Goal: Check status: Check status

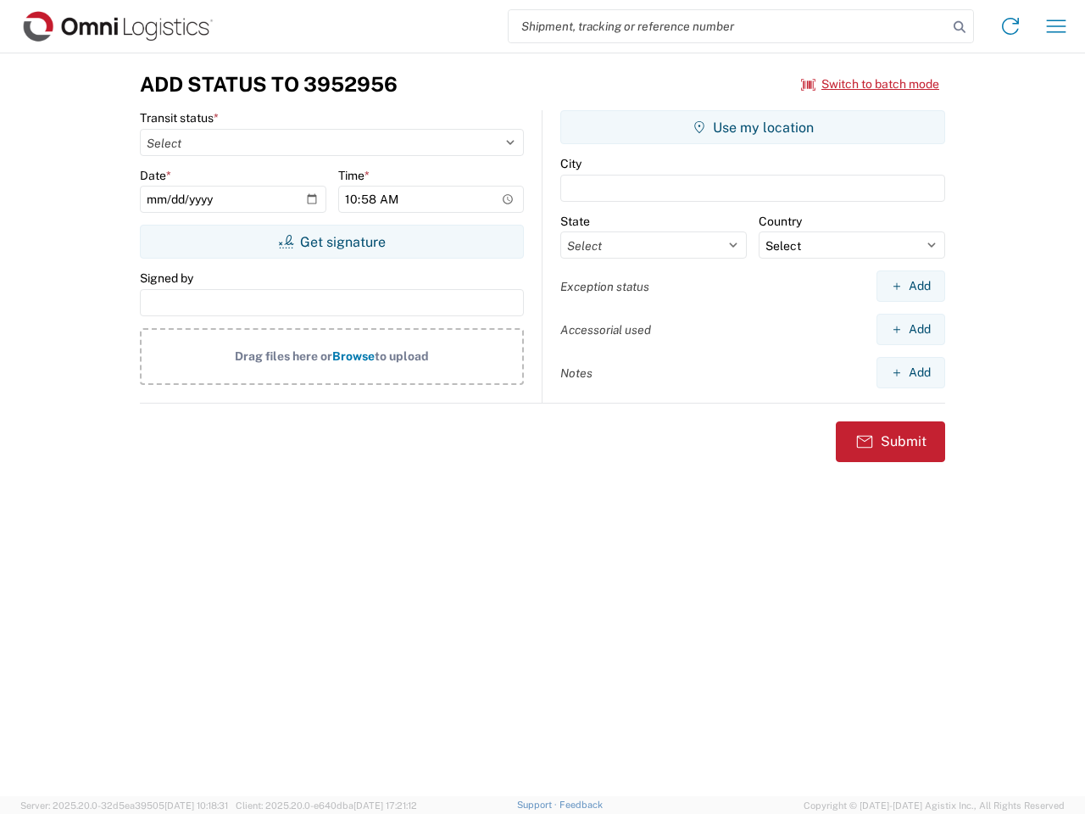
click at [728, 26] on input "search" at bounding box center [728, 26] width 439 height 32
click at [960, 27] on icon at bounding box center [960, 27] width 24 height 24
click at [1011, 26] on icon at bounding box center [1010, 26] width 27 height 27
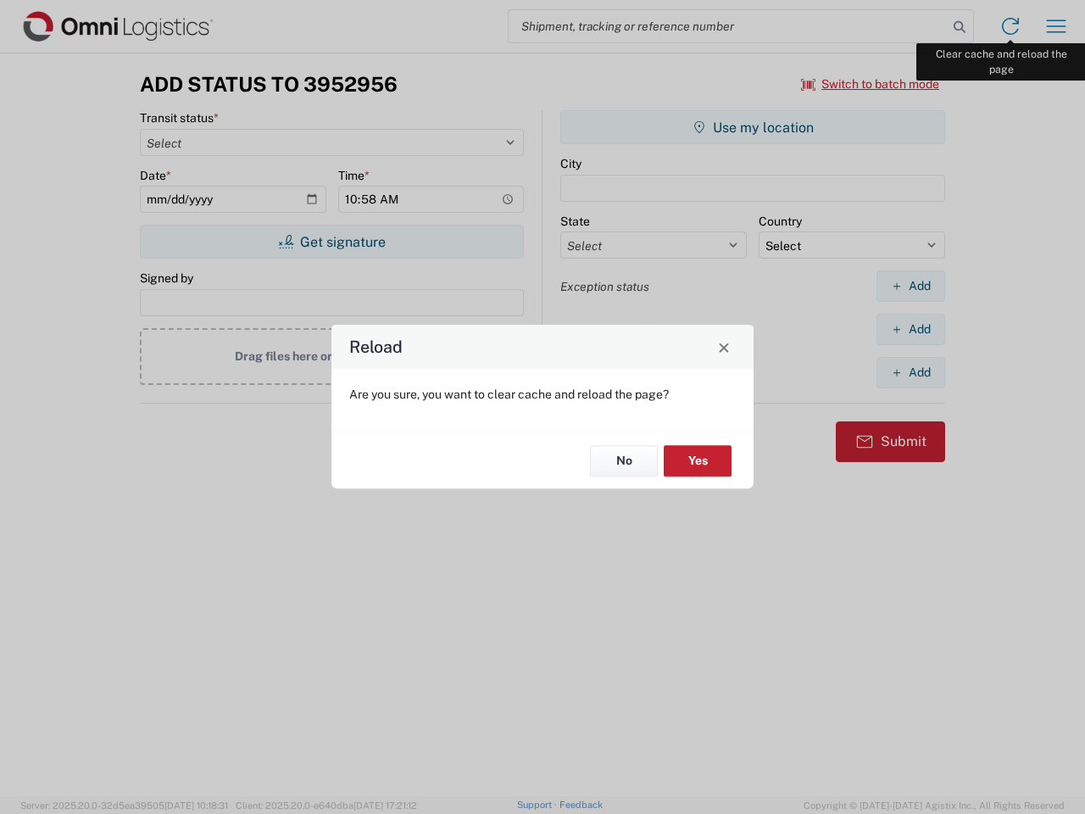
click at [1056, 26] on div "Reload Are you sure, you want to clear cache and reload the page? No Yes" at bounding box center [542, 407] width 1085 height 814
click at [871, 84] on div "Reload Are you sure, you want to clear cache and reload the page? No Yes" at bounding box center [542, 407] width 1085 height 814
click at [332, 242] on div "Reload Are you sure, you want to clear cache and reload the page? No Yes" at bounding box center [542, 407] width 1085 height 814
click at [753, 127] on div "Reload Are you sure, you want to clear cache and reload the page? No Yes" at bounding box center [542, 407] width 1085 height 814
click at [911, 286] on div "Reload Are you sure, you want to clear cache and reload the page? No Yes" at bounding box center [542, 407] width 1085 height 814
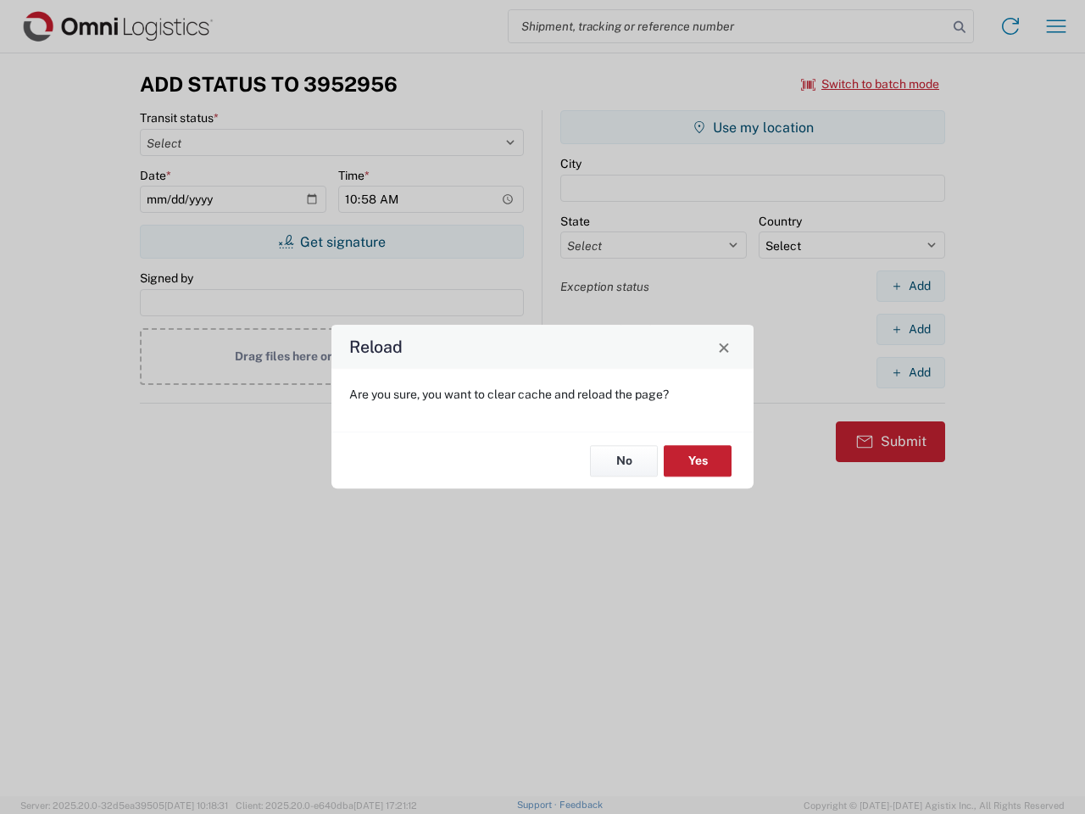
click at [911, 329] on div "Reload Are you sure, you want to clear cache and reload the page? No Yes" at bounding box center [542, 407] width 1085 height 814
click at [911, 372] on div "Reload Are you sure, you want to clear cache and reload the page? No Yes" at bounding box center [542, 407] width 1085 height 814
